Goal: Communication & Community: Share content

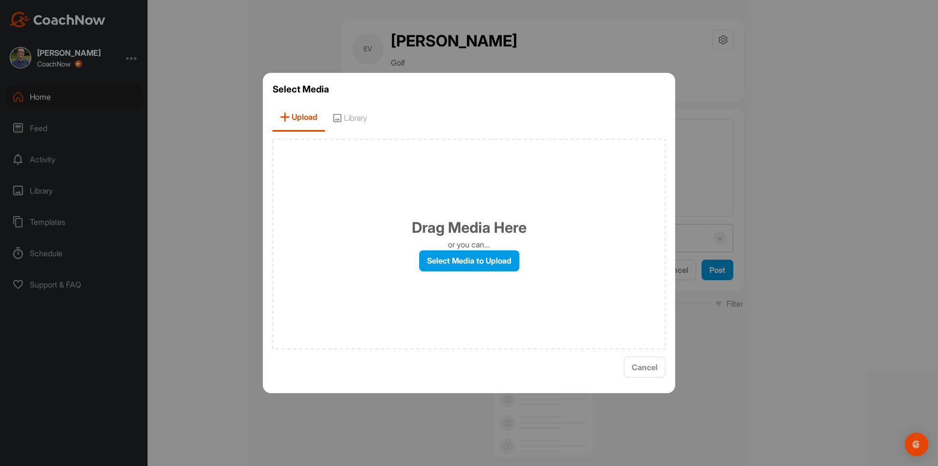
click at [810, 92] on div at bounding box center [469, 233] width 938 height 466
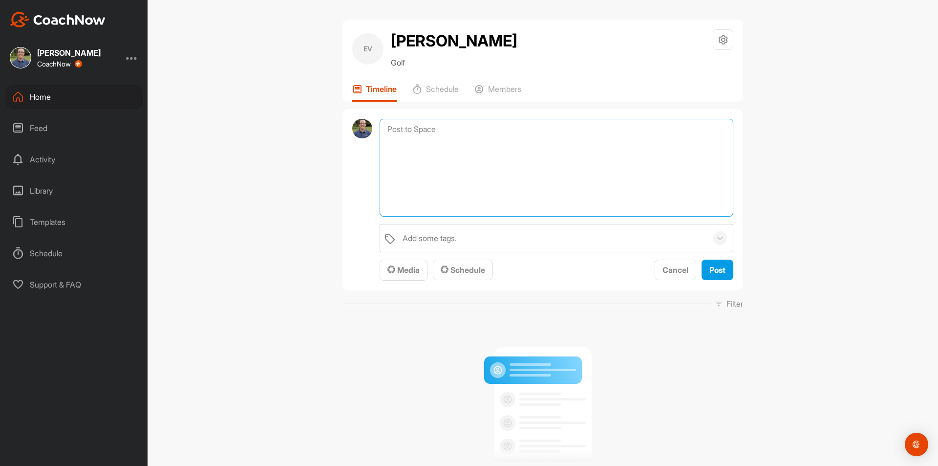
click at [428, 154] on textarea at bounding box center [557, 168] width 354 height 98
click at [428, 149] on textarea at bounding box center [557, 168] width 354 height 98
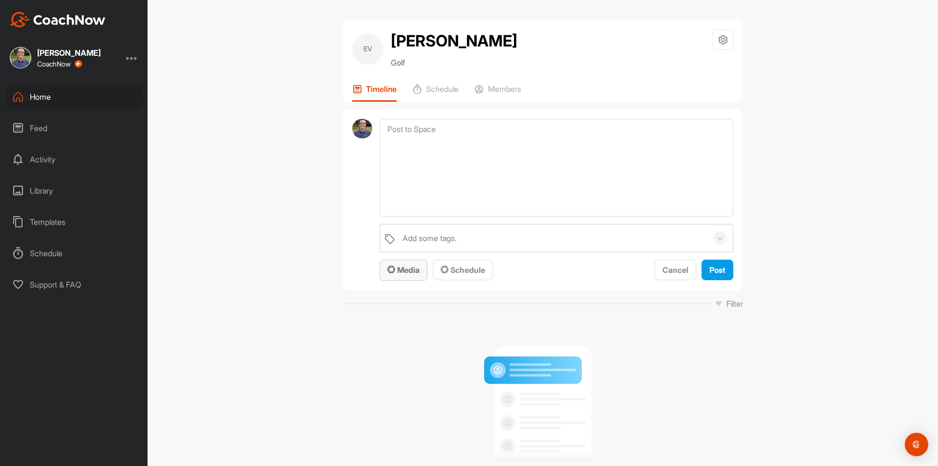
click at [414, 267] on span "Media" at bounding box center [404, 270] width 32 height 10
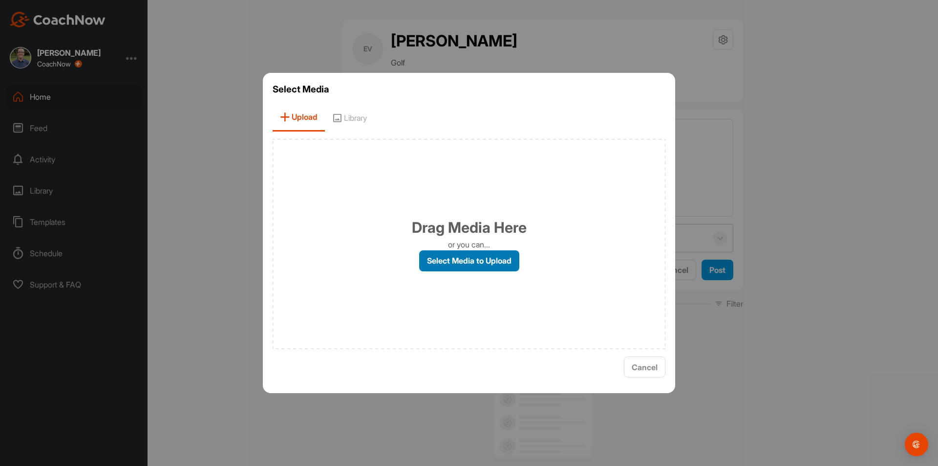
click at [478, 254] on label "Select Media to Upload" at bounding box center [469, 260] width 100 height 21
click at [0, 0] on input "Select Media to Upload" at bounding box center [0, 0] width 0 height 0
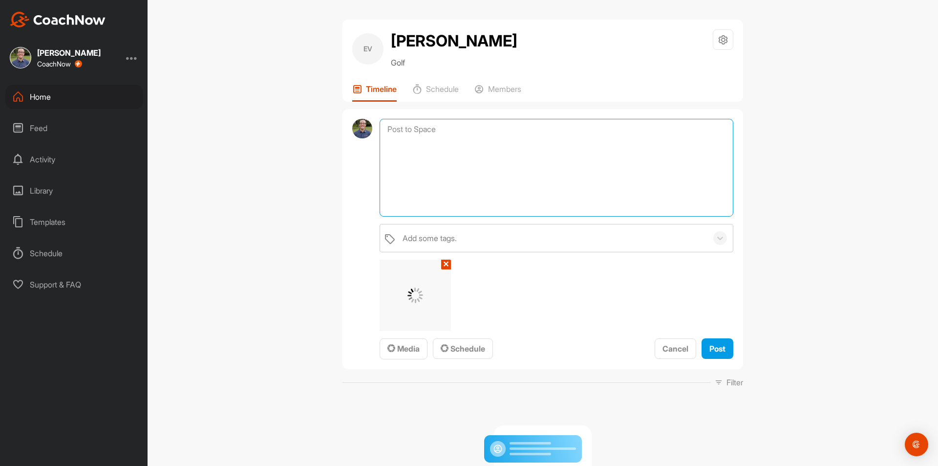
click at [541, 183] on textarea at bounding box center [557, 168] width 354 height 98
click at [449, 130] on textarea "Better torso alignemtn for better aim" at bounding box center [557, 168] width 354 height 98
type textarea "Better torso alignment for better aim"
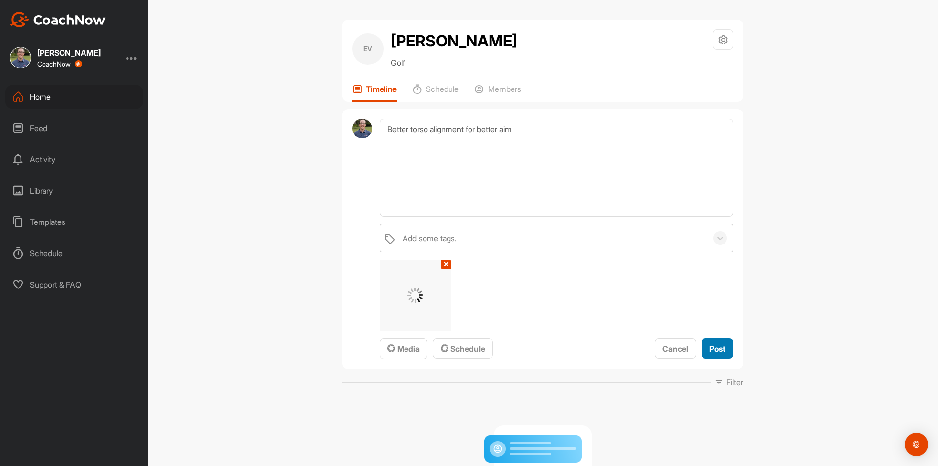
click at [726, 338] on button "Post" at bounding box center [718, 348] width 32 height 21
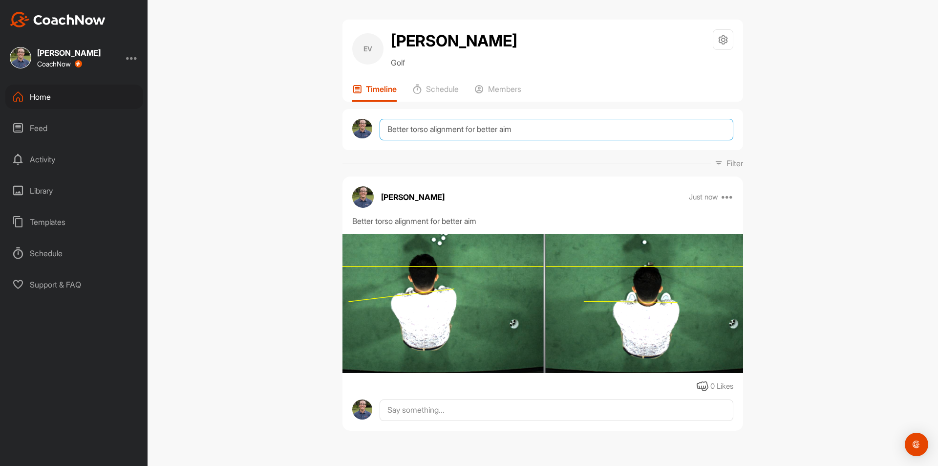
click at [438, 130] on textarea "Better torso alignment for better aim" at bounding box center [557, 130] width 354 height 22
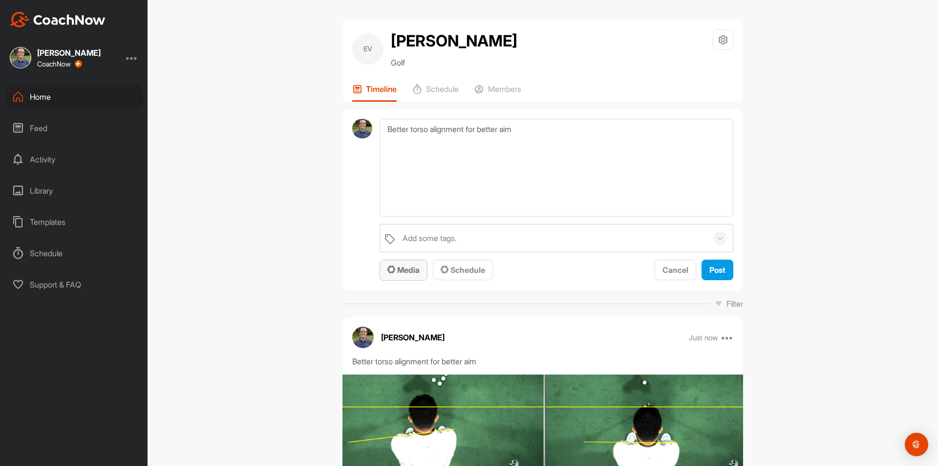
click at [418, 268] on button "Media" at bounding box center [404, 269] width 48 height 21
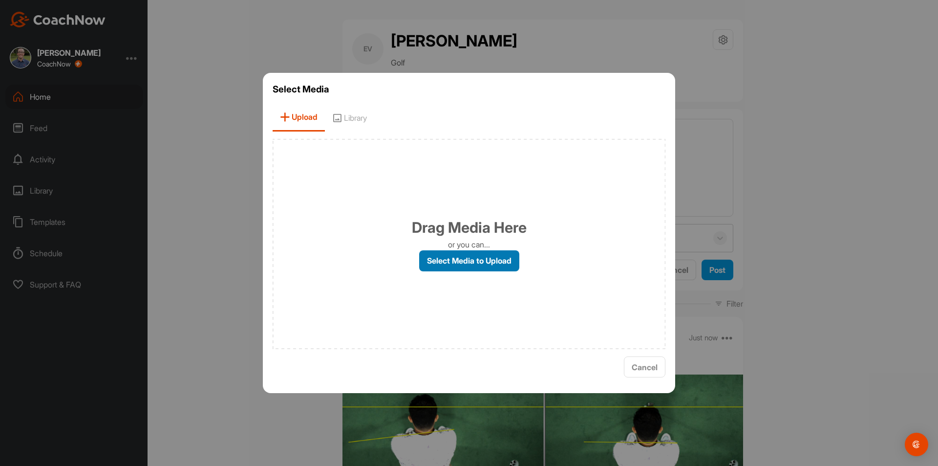
click at [449, 254] on label "Select Media to Upload" at bounding box center [469, 260] width 100 height 21
click at [0, 0] on input "Select Media to Upload" at bounding box center [0, 0] width 0 height 0
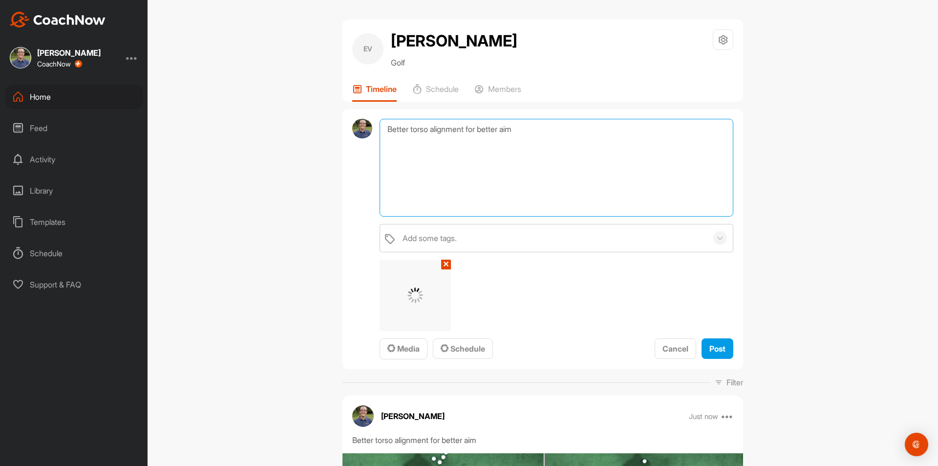
click at [508, 179] on textarea "Better torso alignment for better aim" at bounding box center [557, 168] width 354 height 98
type textarea "Ball position slightly forward"
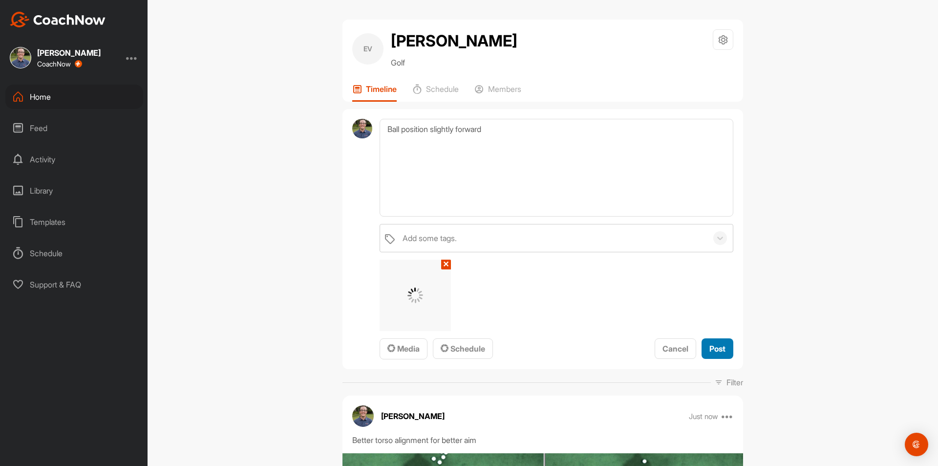
click at [711, 346] on span "Post" at bounding box center [718, 349] width 16 height 10
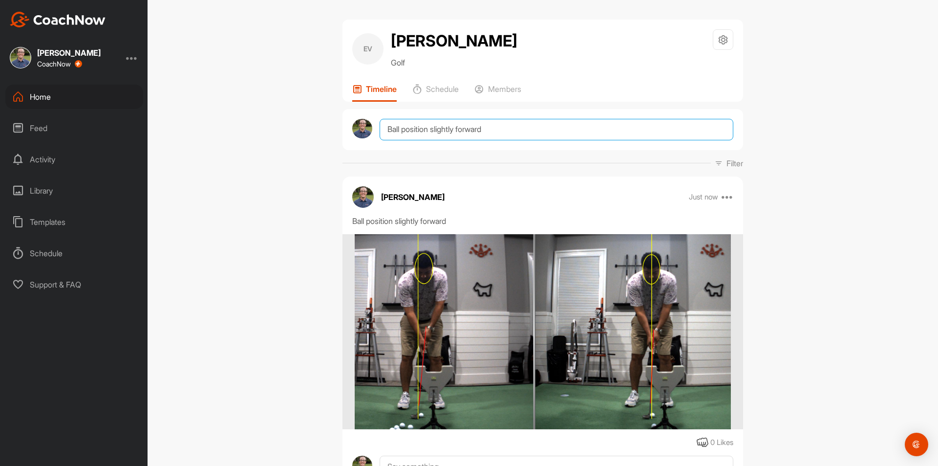
click at [411, 128] on textarea "Ball position slightly forward" at bounding box center [557, 130] width 354 height 22
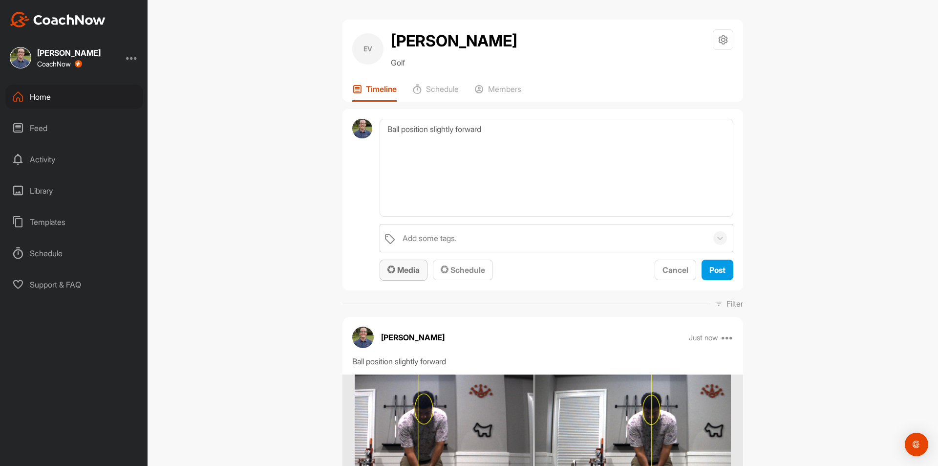
click at [415, 265] on span "Media" at bounding box center [404, 270] width 32 height 10
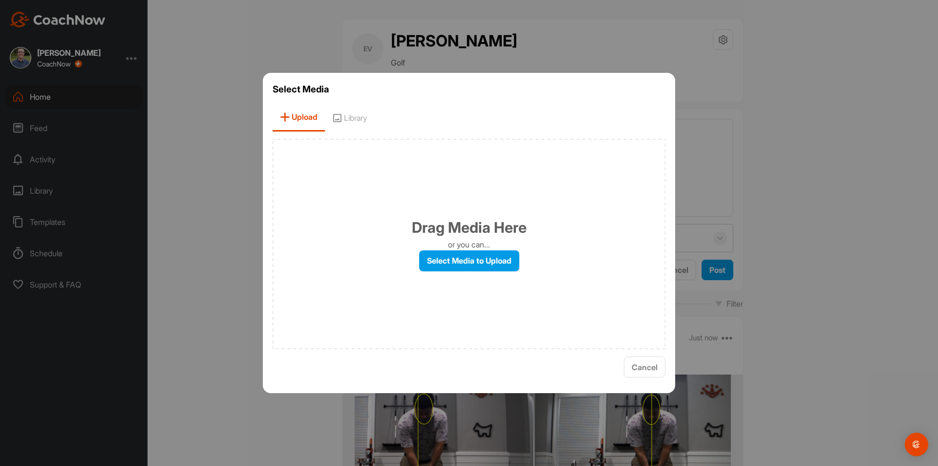
click at [462, 246] on p "or you can..." at bounding box center [469, 244] width 42 height 12
click at [464, 258] on label "Select Media to Upload" at bounding box center [469, 260] width 100 height 21
click at [0, 0] on input "Select Media to Upload" at bounding box center [0, 0] width 0 height 0
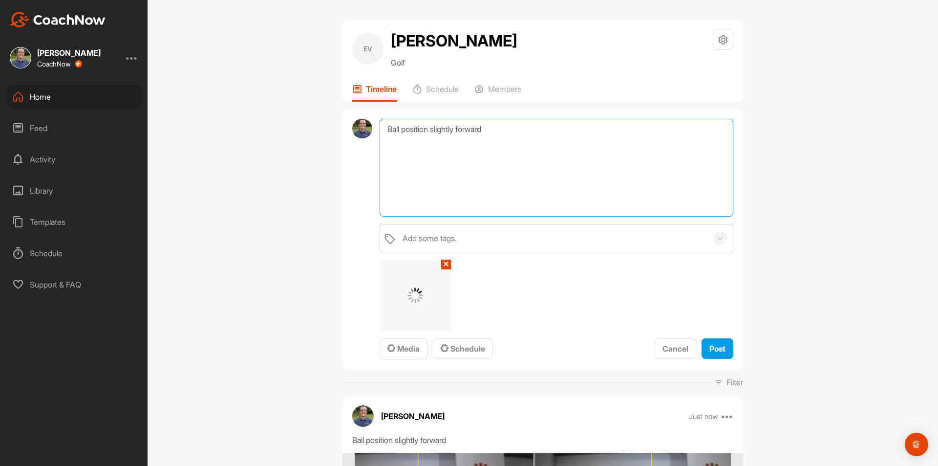
click at [453, 151] on textarea "Ball position slightly forward" at bounding box center [557, 168] width 354 height 98
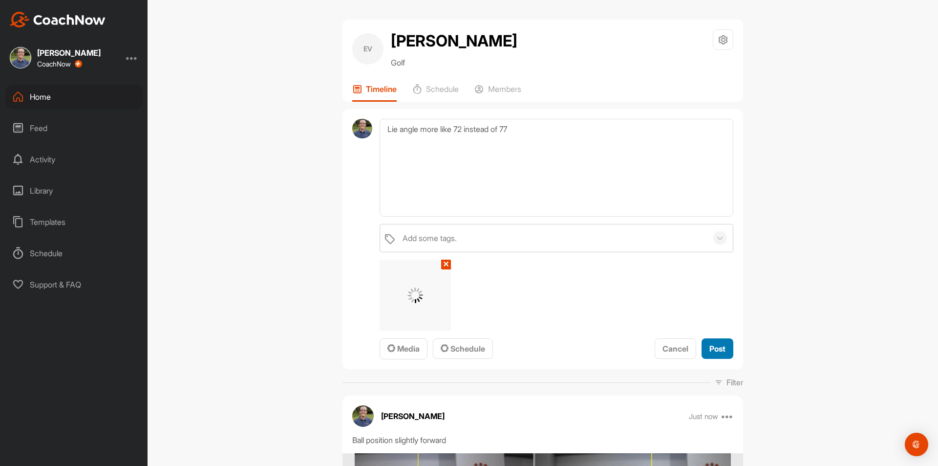
click at [717, 341] on button "Post" at bounding box center [718, 348] width 32 height 21
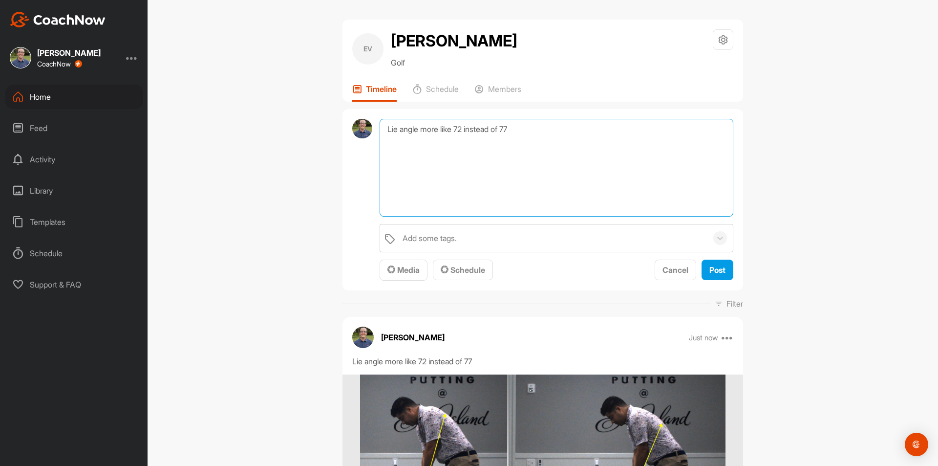
click at [481, 128] on textarea "Lie angle more like 72 instead of 77" at bounding box center [557, 168] width 354 height 98
paste textarea "[URL][DOMAIN_NAME]"
type textarea "[URL][DOMAIN_NAME]"
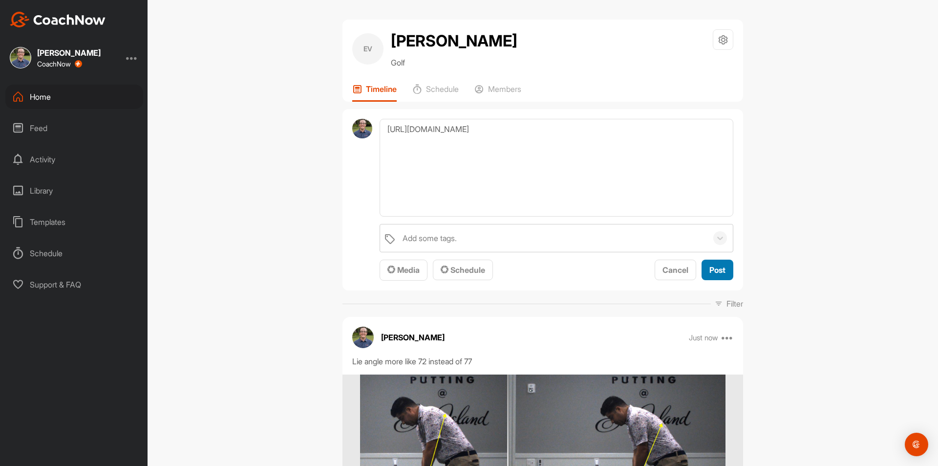
drag, startPoint x: 720, startPoint y: 274, endPoint x: 731, endPoint y: 275, distance: 10.3
click at [720, 274] on span "Post" at bounding box center [718, 270] width 16 height 10
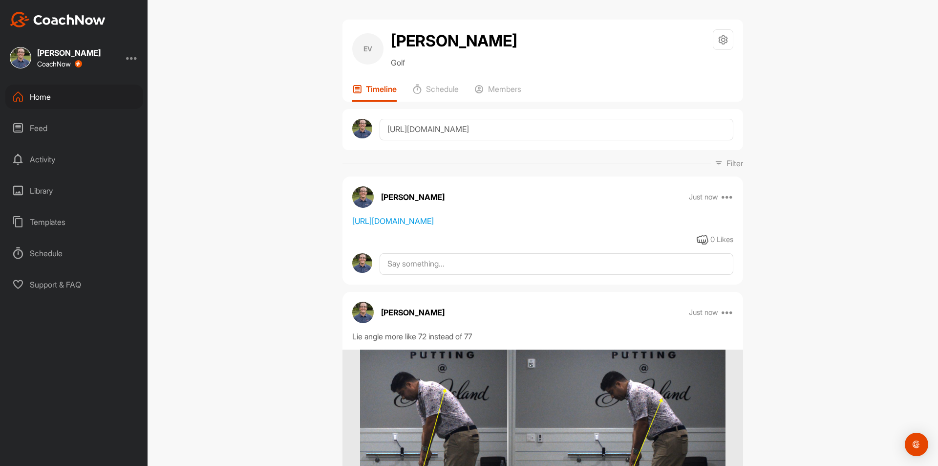
click at [78, 90] on div "Home" at bounding box center [74, 97] width 138 height 24
